Goal: Task Accomplishment & Management: Complete application form

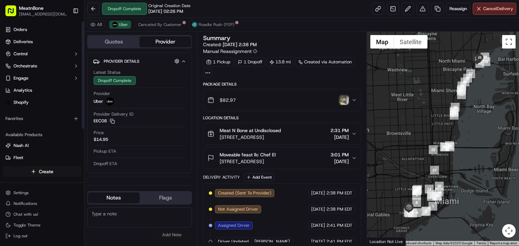
click at [23, 170] on html "MeatnBone [EMAIL_ADDRESS][DOMAIN_NAME] Toggle Sidebar Orders Deliveries Control…" at bounding box center [259, 123] width 519 height 246
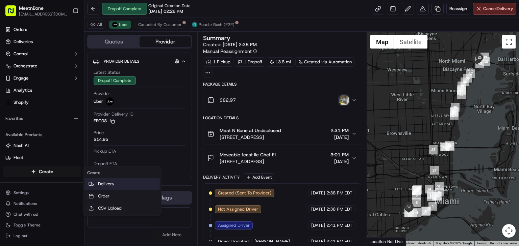
click at [105, 189] on link "Delivery" at bounding box center [121, 184] width 75 height 12
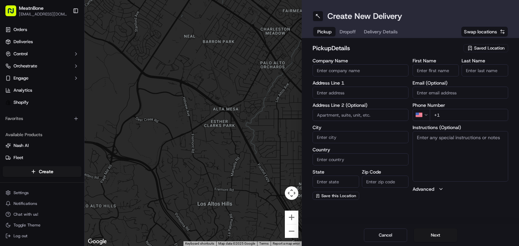
click at [480, 49] on span "Saved Location" at bounding box center [489, 48] width 30 height 6
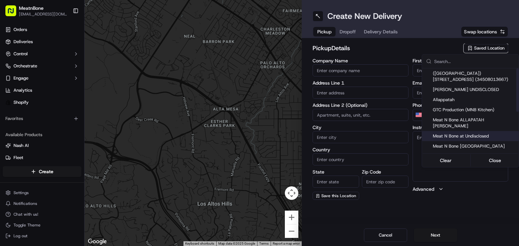
click at [478, 133] on div "Meat N Bone at Undisclosed" at bounding box center [470, 136] width 97 height 10
type input "Meat N Bone at Undisclosed"
type input "2207 Coral Wy"
type input "Coral Gables"
type input "US"
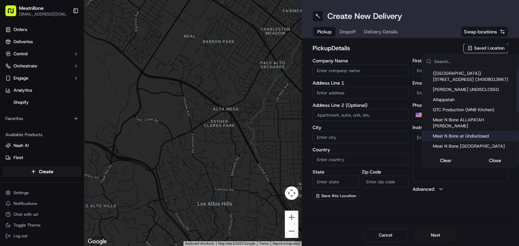
type input "FL"
type input "33145"
type input "Meat N"
type input "Bone"
type input "[PHONE_NUMBER]"
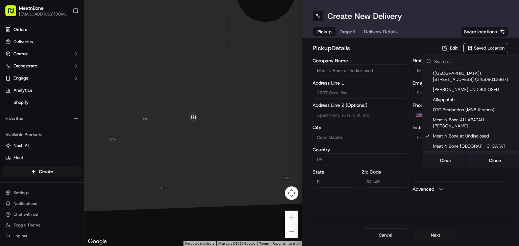
click at [432, 240] on html "MeatnBone [EMAIL_ADDRESS][DOMAIN_NAME] Toggle Sidebar Orders Deliveries Control…" at bounding box center [259, 123] width 519 height 246
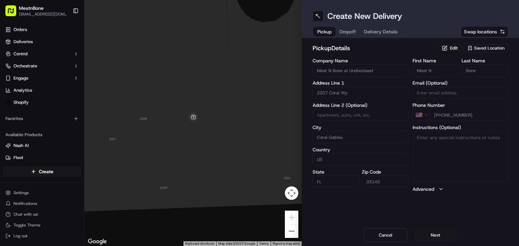
drag, startPoint x: 432, startPoint y: 240, endPoint x: 226, endPoint y: 51, distance: 279.3
click at [226, 51] on div at bounding box center [192, 123] width 217 height 246
click at [428, 241] on button "Next" at bounding box center [435, 236] width 43 height 14
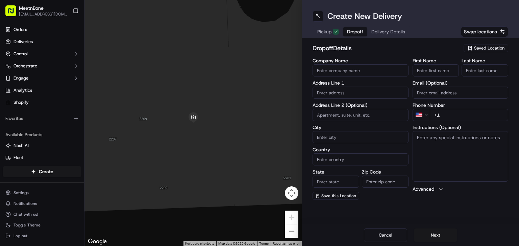
click at [319, 84] on label "Address Line 1" at bounding box center [360, 83] width 96 height 5
click at [326, 84] on label "Address Line 1" at bounding box center [360, 83] width 96 height 5
click at [323, 100] on div "Company Name Address Line 1 Address Line 2 (Optional) City Country State Zip Co…" at bounding box center [360, 129] width 96 height 142
click at [323, 96] on input "text" at bounding box center [360, 93] width 96 height 12
paste input "[STREET_ADDRESS]"
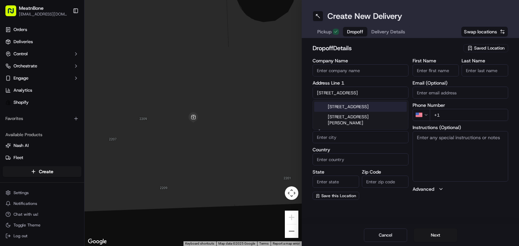
click at [343, 112] on div "[STREET_ADDRESS]" at bounding box center [360, 107] width 92 height 10
type input "[STREET_ADDRESS]"
type input "APT 53"
type input "[GEOGRAPHIC_DATA]"
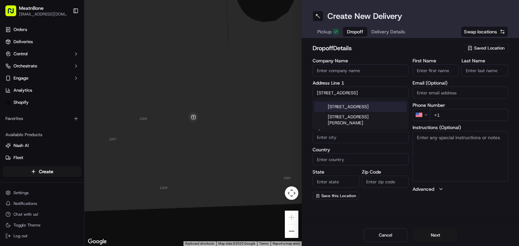
type input "FL"
type input "33133"
type input "[STREET_ADDRESS]"
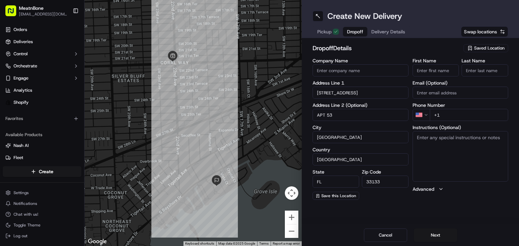
click at [443, 109] on input "+1" at bounding box center [468, 115] width 79 height 12
paste input "tel"
click at [443, 109] on input "+1" at bounding box center [468, 115] width 79 height 12
paste input "tel"
type input "+"
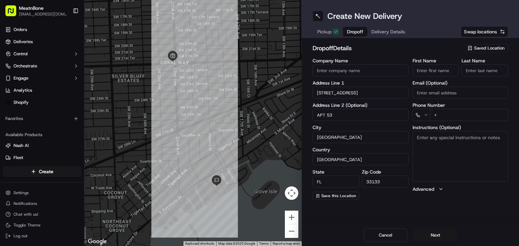
click at [443, 109] on input "+" at bounding box center [468, 115] width 79 height 12
paste input "tel"
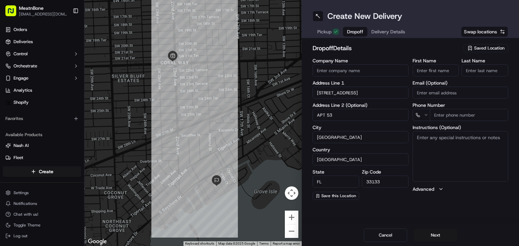
paste input "tel"
paste input "[PHONE_NUMBER]"
type input "[PHONE_NUMBER]"
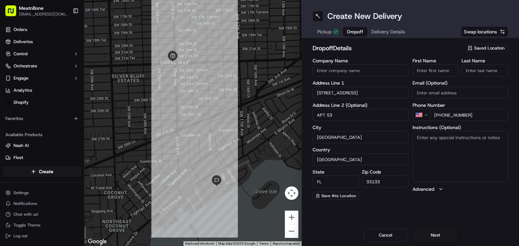
click at [427, 68] on input "First Name" at bounding box center [435, 70] width 47 height 12
paste input "[PERSON_NAME]"
drag, startPoint x: 433, startPoint y: 69, endPoint x: 481, endPoint y: 79, distance: 48.9
click at [481, 79] on div "First Name [PERSON_NAME] Last Name Email (Optional) Phone Number US [PHONE_NUMB…" at bounding box center [460, 129] width 96 height 142
type input "[PERSON_NAME]"
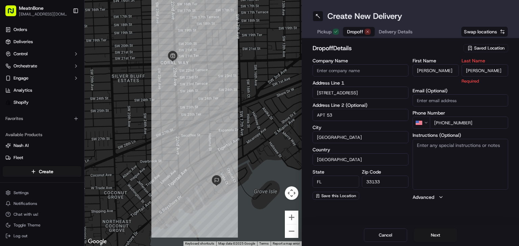
type input "[PERSON_NAME]"
click at [448, 50] on h2 "dropoff Details" at bounding box center [385, 48] width 147 height 9
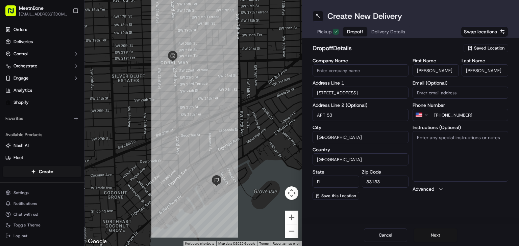
click at [450, 238] on button "Next" at bounding box center [435, 236] width 43 height 14
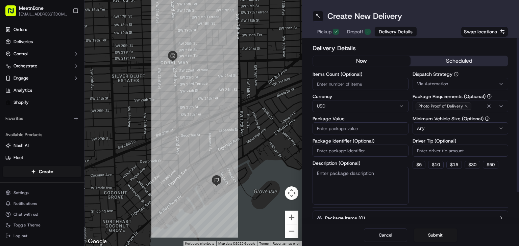
click at [332, 133] on input "Package Value" at bounding box center [360, 129] width 96 height 12
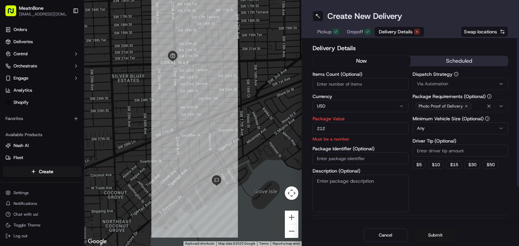
type input "212"
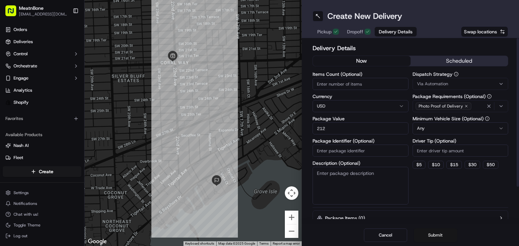
click at [445, 234] on button "Submit" at bounding box center [435, 236] width 43 height 14
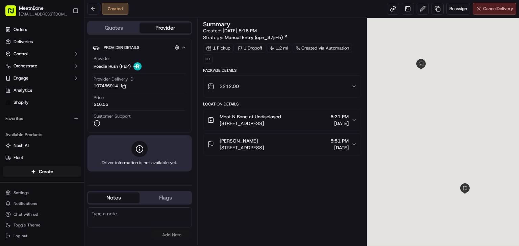
click at [499, 11] on span "Cancel Delivery" at bounding box center [498, 9] width 30 height 6
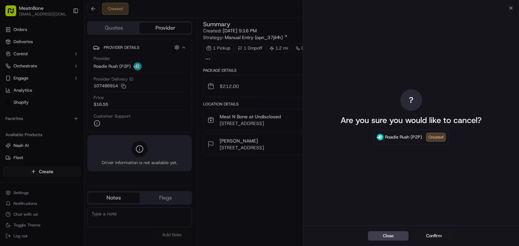
click at [419, 237] on button "Confirm" at bounding box center [434, 236] width 41 height 9
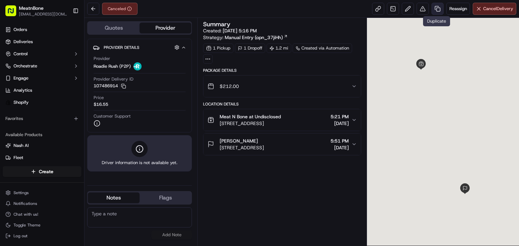
click at [439, 6] on link at bounding box center [437, 9] width 12 height 12
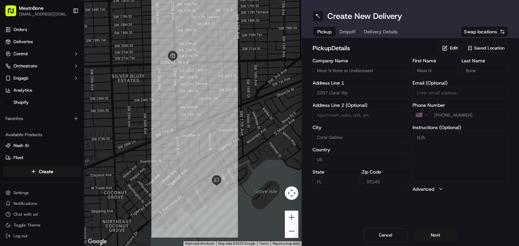
click at [440, 244] on div "Cancel Next" at bounding box center [409, 236] width 217 height 22
click at [439, 237] on button "Next" at bounding box center [435, 236] width 43 height 14
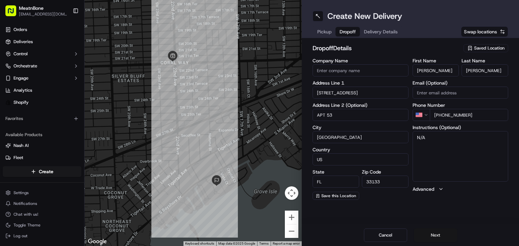
click at [439, 237] on button "Next" at bounding box center [435, 236] width 43 height 14
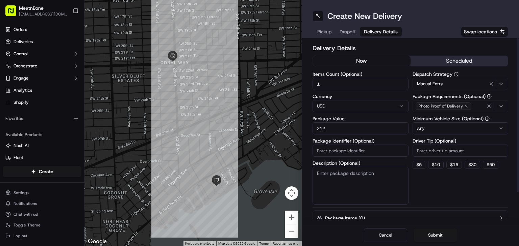
click at [370, 143] on label "Package Identifier (Optional)" at bounding box center [360, 141] width 96 height 5
click at [370, 145] on input "Package Identifier (Optional)" at bounding box center [360, 151] width 96 height 12
paste input "256595"
type input "256595"
click at [427, 237] on button "Submit" at bounding box center [435, 236] width 43 height 14
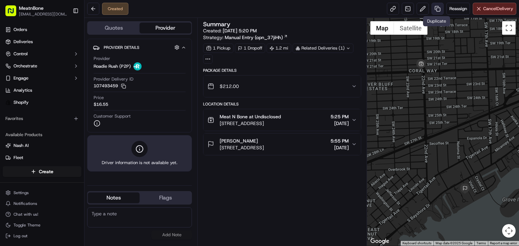
click at [436, 10] on link at bounding box center [437, 9] width 12 height 12
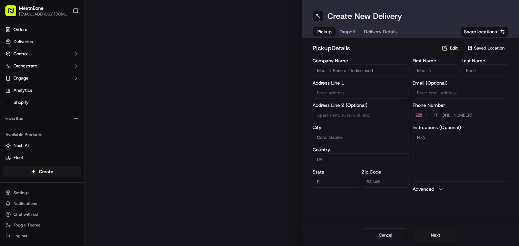
type input "2207 Coral Wy"
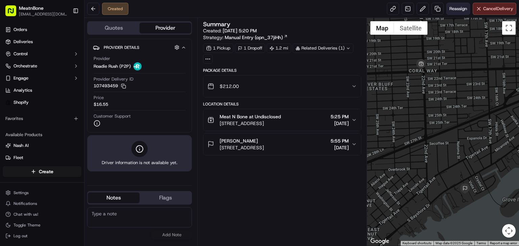
click at [459, 14] on button "Reassign" at bounding box center [458, 9] width 24 height 12
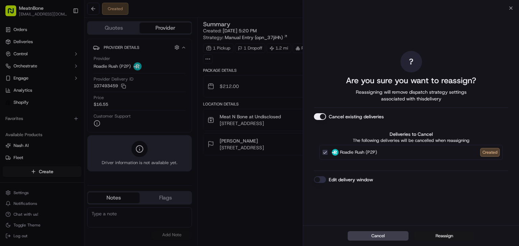
click at [428, 238] on button "Reassign" at bounding box center [444, 236] width 61 height 9
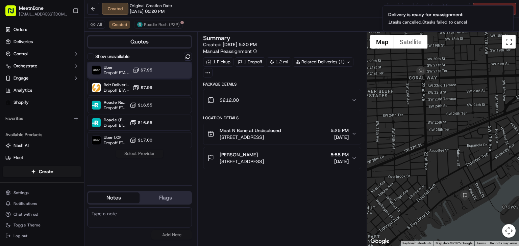
click at [159, 75] on div "Uber Dropoff ETA 29 minutes $7.95" at bounding box center [139, 70] width 105 height 16
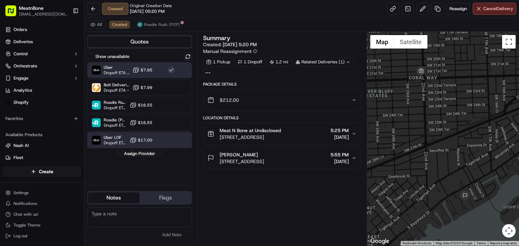
click at [137, 144] on div "Uber LOF Dropoff ETA 26 minutes $17.00" at bounding box center [139, 140] width 105 height 16
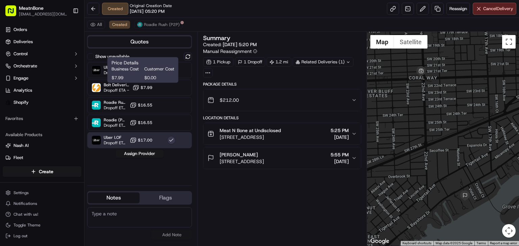
click at [138, 76] on span "$7.99" at bounding box center [126, 78] width 30 height 6
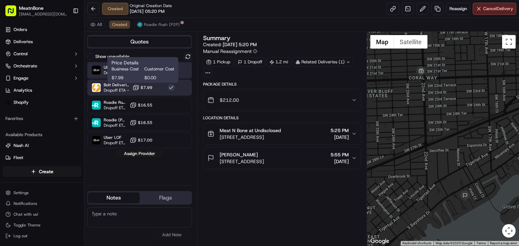
click at [105, 71] on span "Dropoff ETA 29 minutes" at bounding box center [117, 72] width 26 height 5
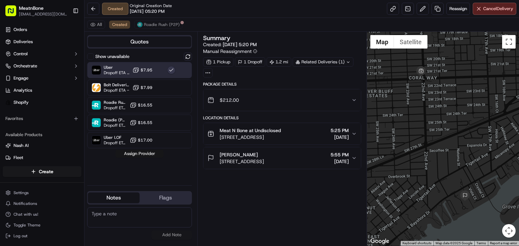
click at [140, 156] on button "Assign Provider" at bounding box center [139, 154] width 48 height 8
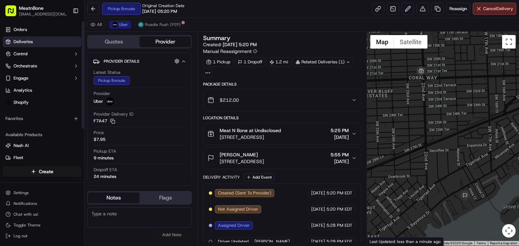
click at [51, 44] on link "Deliveries" at bounding box center [42, 41] width 79 height 11
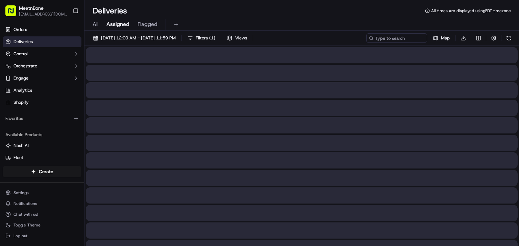
click at [125, 26] on span "Assigned" at bounding box center [117, 24] width 23 height 8
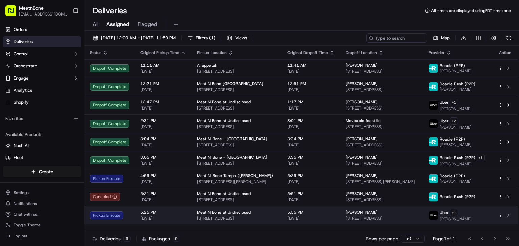
click at [269, 207] on td "Meat N Bone at Undisclosed [STREET_ADDRESS]" at bounding box center [236, 215] width 90 height 19
